Goal: Task Accomplishment & Management: Use online tool/utility

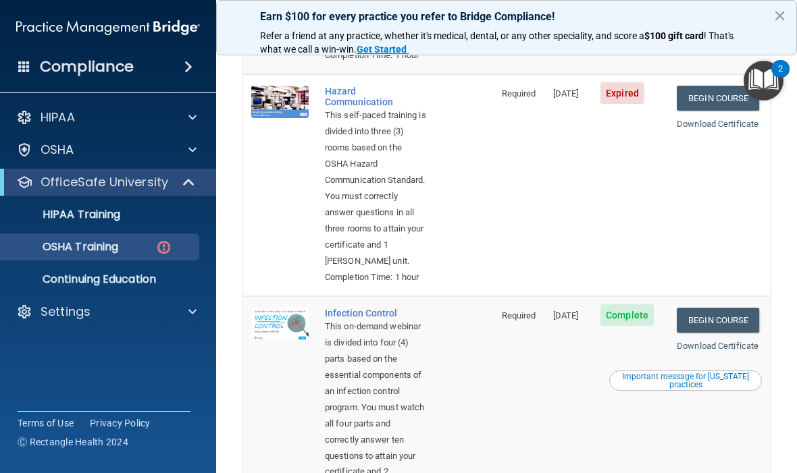
scroll to position [335, 0]
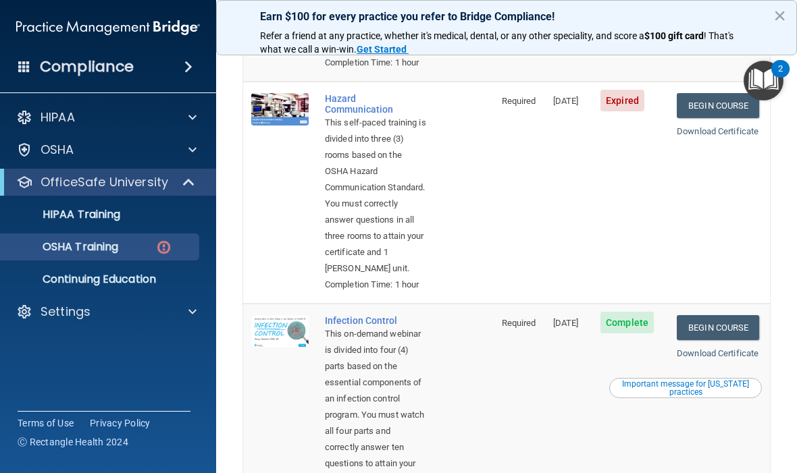
click at [716, 118] on link "Begin Course" at bounding box center [718, 105] width 82 height 25
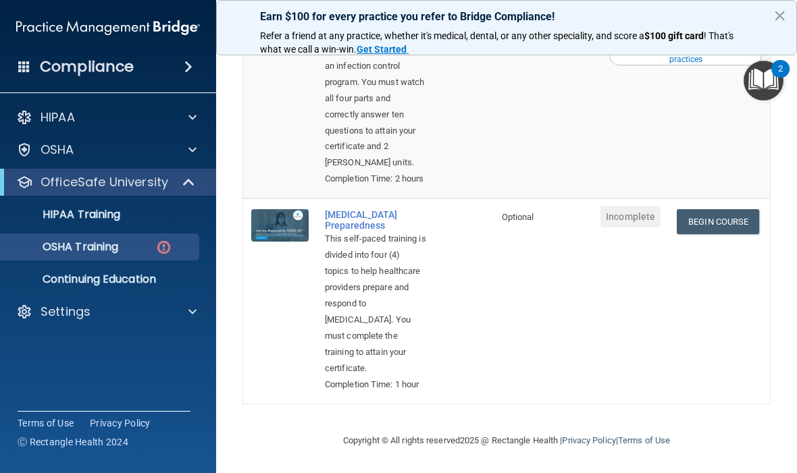
scroll to position [799, 0]
click at [720, 217] on link "Begin Course" at bounding box center [718, 221] width 82 height 25
click at [73, 281] on p "Continuing Education" at bounding box center [101, 280] width 184 height 14
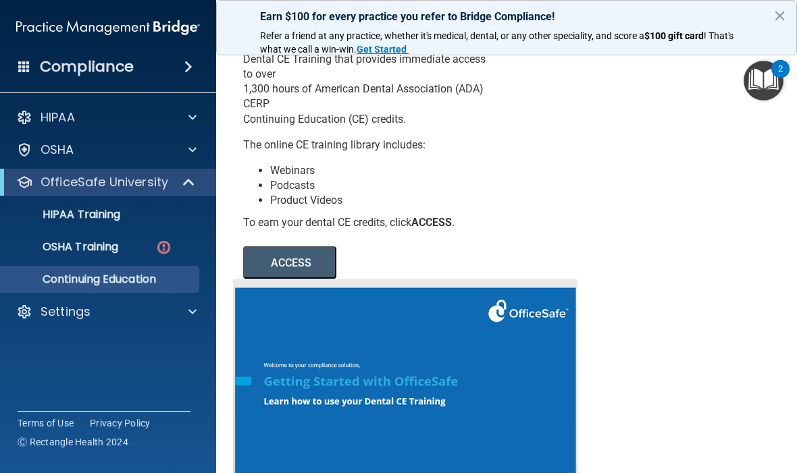
scroll to position [75, 0]
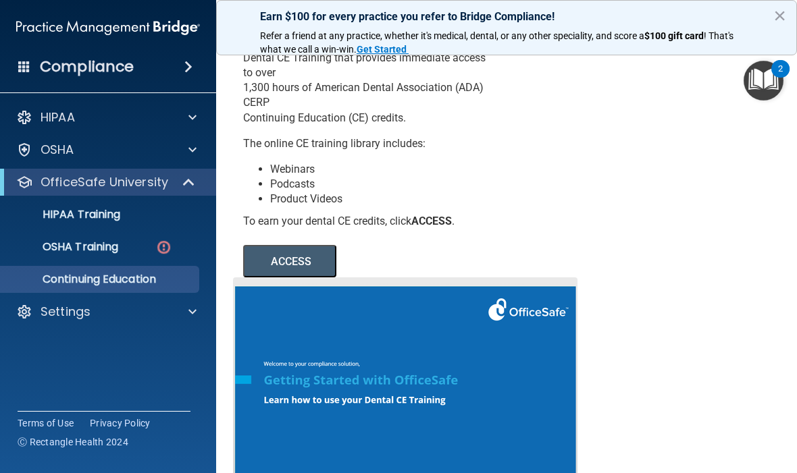
click at [61, 241] on p "OSHA Training" at bounding box center [63, 247] width 109 height 14
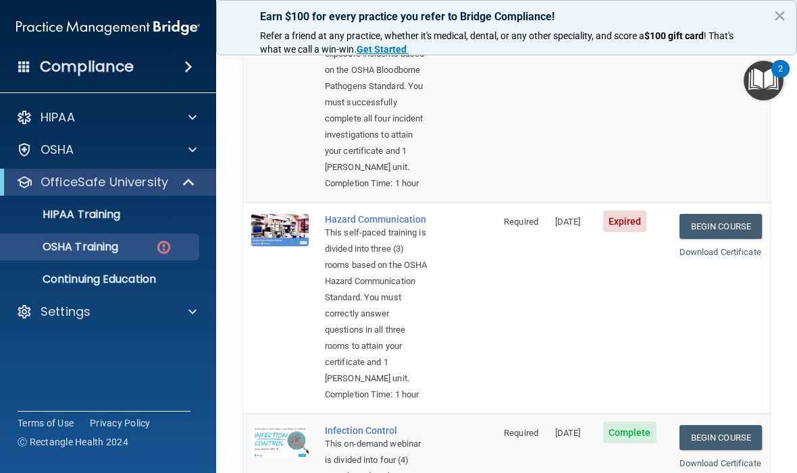
scroll to position [213, 0]
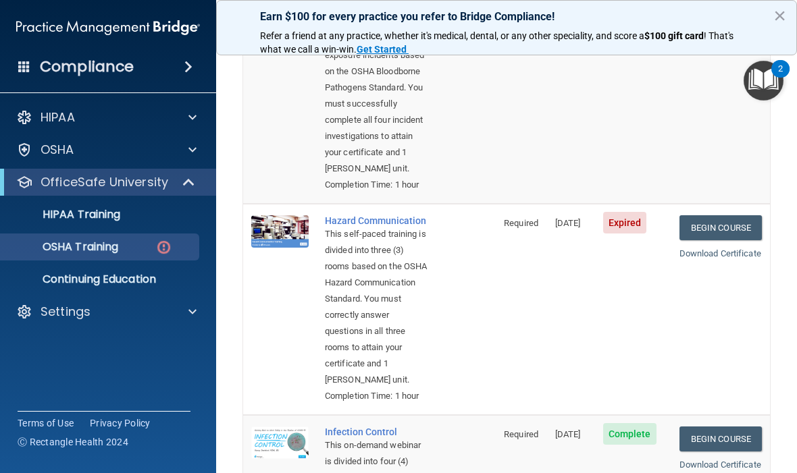
click at [629, 234] on span "Expired" at bounding box center [625, 223] width 44 height 22
click at [507, 228] on span "Required" at bounding box center [521, 223] width 34 height 10
click at [731, 259] on link "Download Certificate" at bounding box center [720, 253] width 82 height 10
click at [709, 240] on link "Begin Course" at bounding box center [720, 227] width 82 height 25
